Goal: Find specific page/section: Find specific page/section

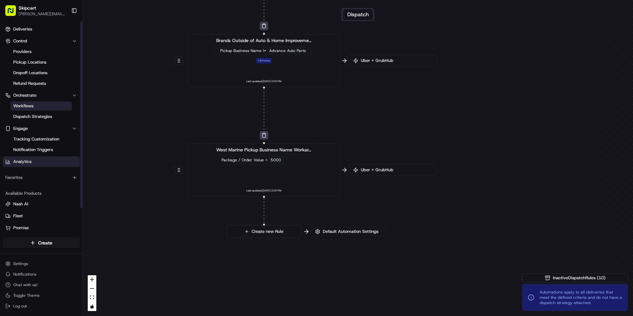
click at [43, 162] on link "Analytics" at bounding box center [41, 161] width 77 height 11
